Goal: Navigation & Orientation: Find specific page/section

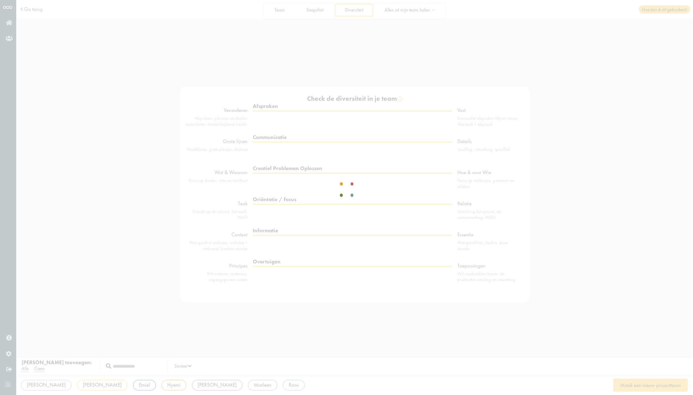
click at [327, 186] on div at bounding box center [346, 197] width 39 height 23
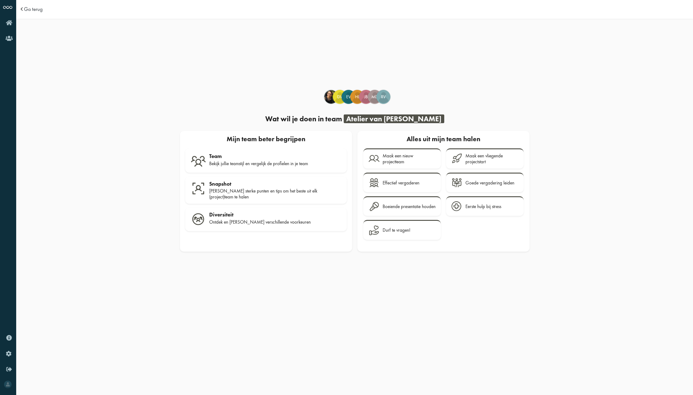
click at [230, 82] on div "[PERSON_NAME] Dv [PERSON_NAME] innovator Ev [PERSON_NAME] HL JB" at bounding box center [354, 206] width 677 height 371
